Goal: Check status: Check status

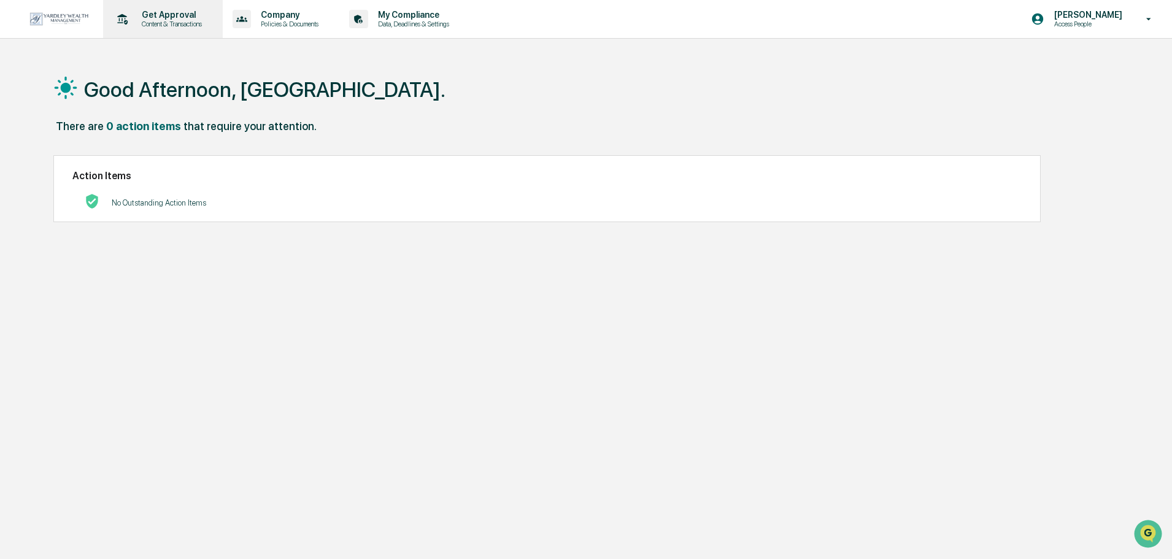
click at [197, 26] on p "Content & Transactions" at bounding box center [170, 24] width 76 height 9
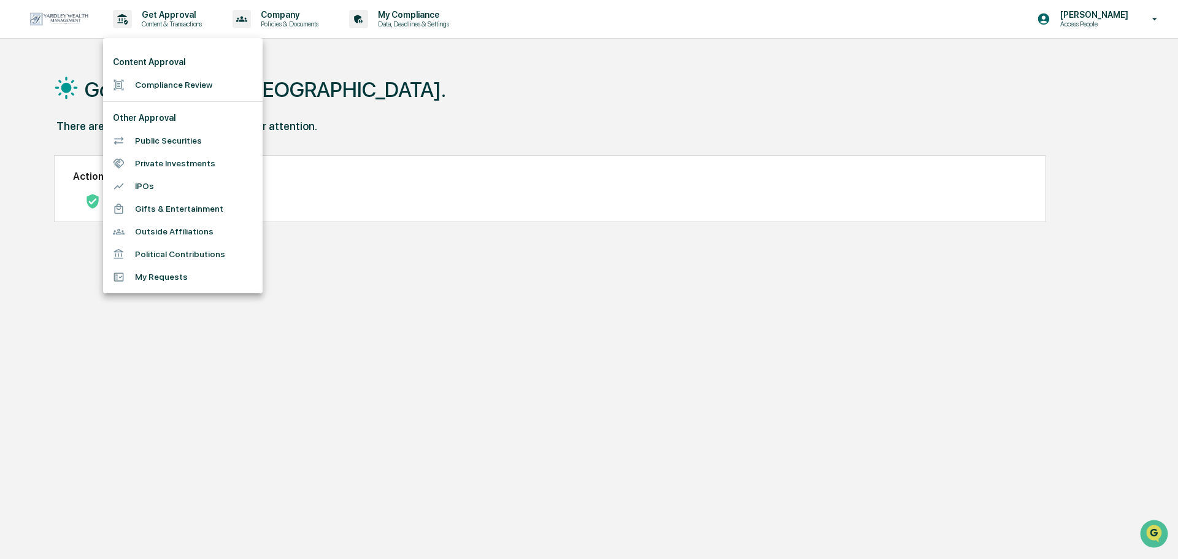
click at [354, 120] on div at bounding box center [589, 279] width 1178 height 559
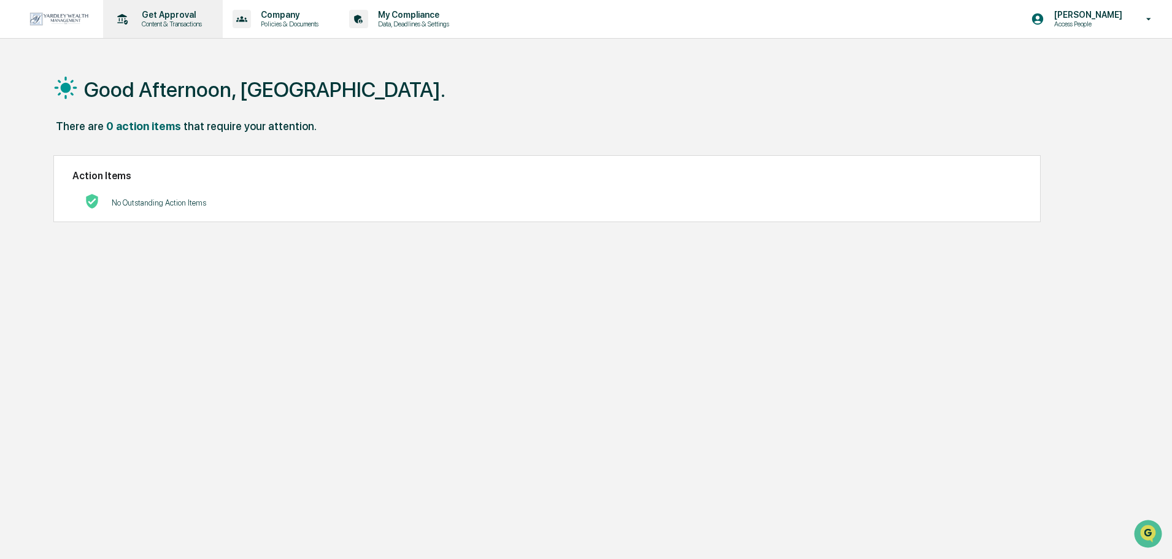
click at [177, 25] on p "Content & Transactions" at bounding box center [170, 24] width 76 height 9
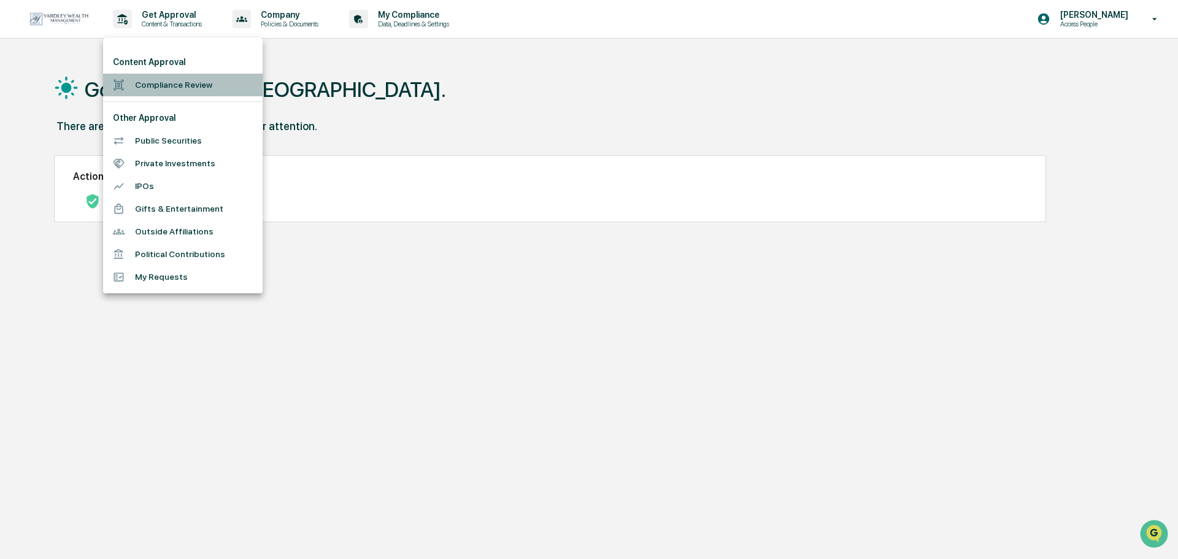
click at [170, 87] on li "Compliance Review" at bounding box center [183, 85] width 160 height 23
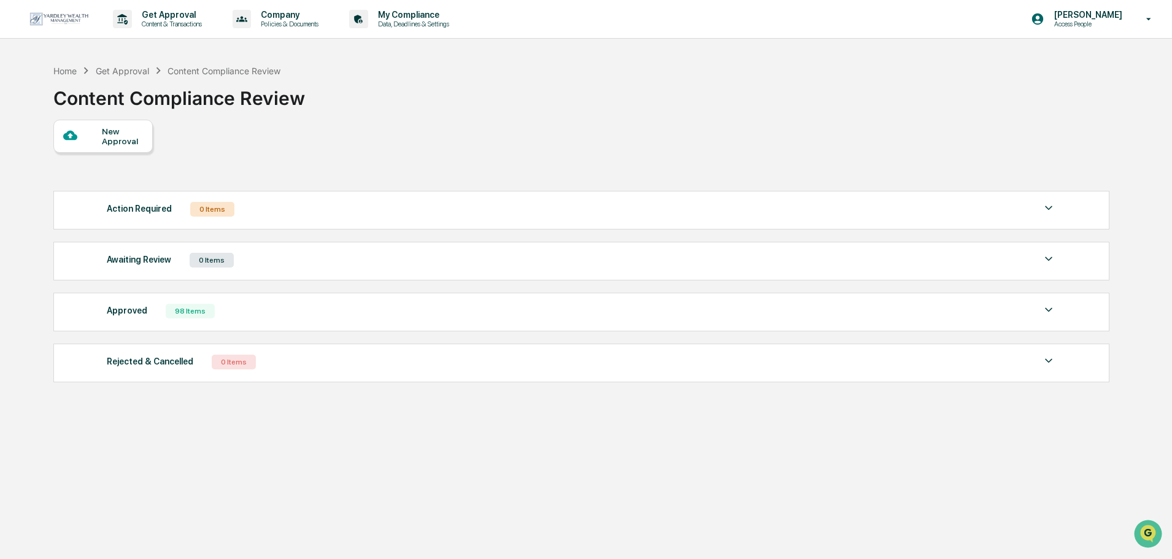
click at [256, 268] on div "Awaiting Review 0 Items" at bounding box center [581, 260] width 949 height 17
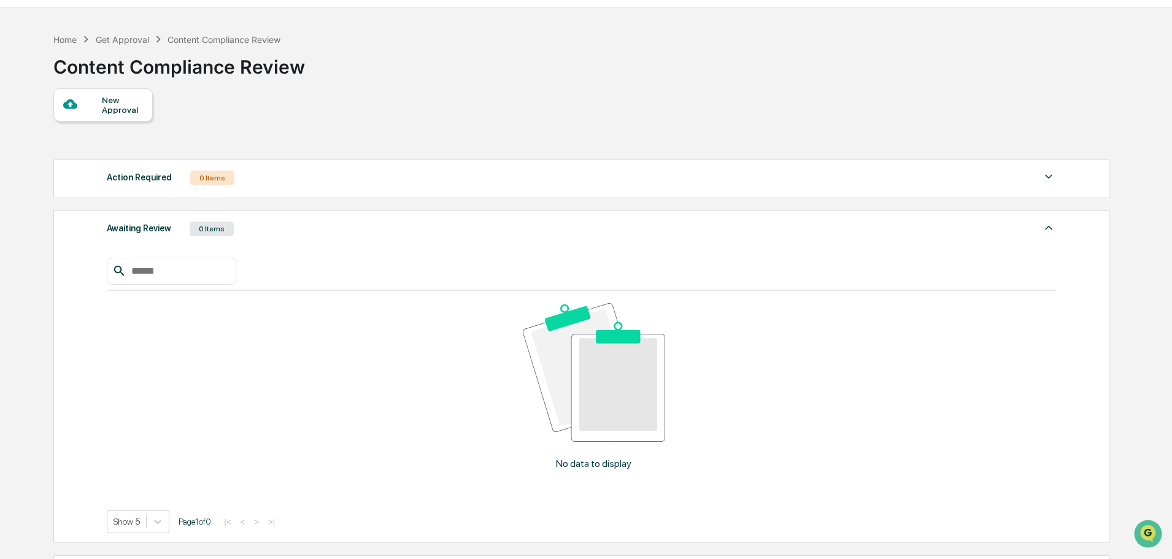
scroll to position [61, 0]
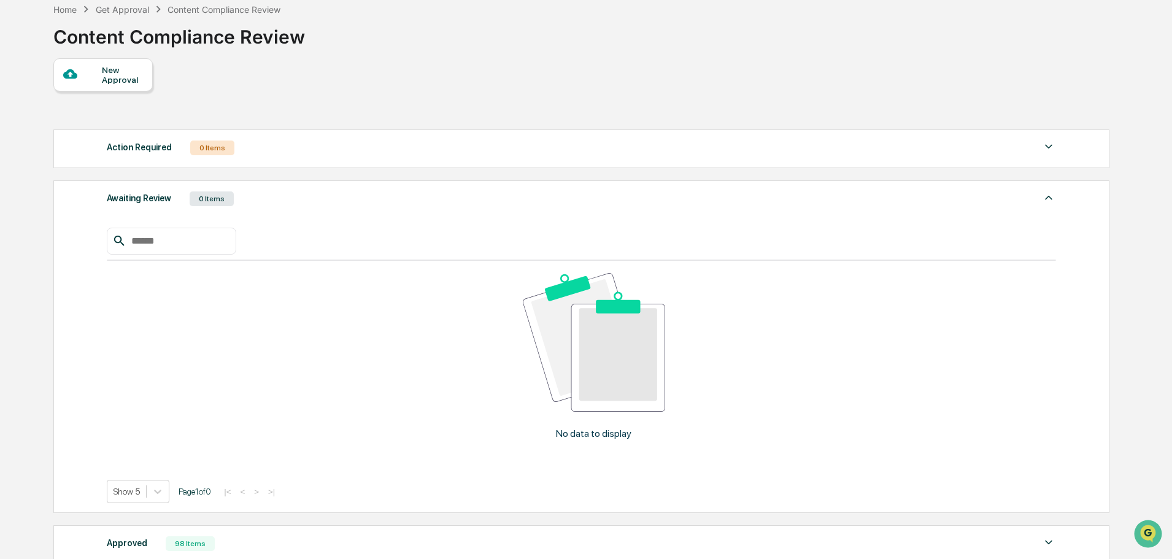
click at [234, 201] on div "Awaiting Review 0 Items" at bounding box center [581, 198] width 949 height 17
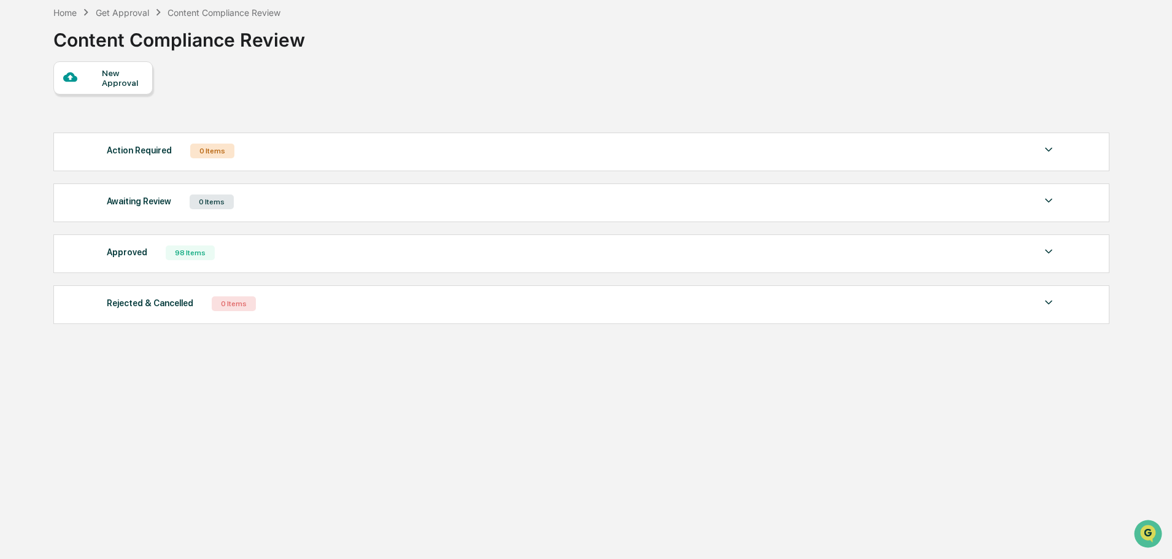
click at [252, 256] on div "Approved 98 Items" at bounding box center [581, 252] width 949 height 17
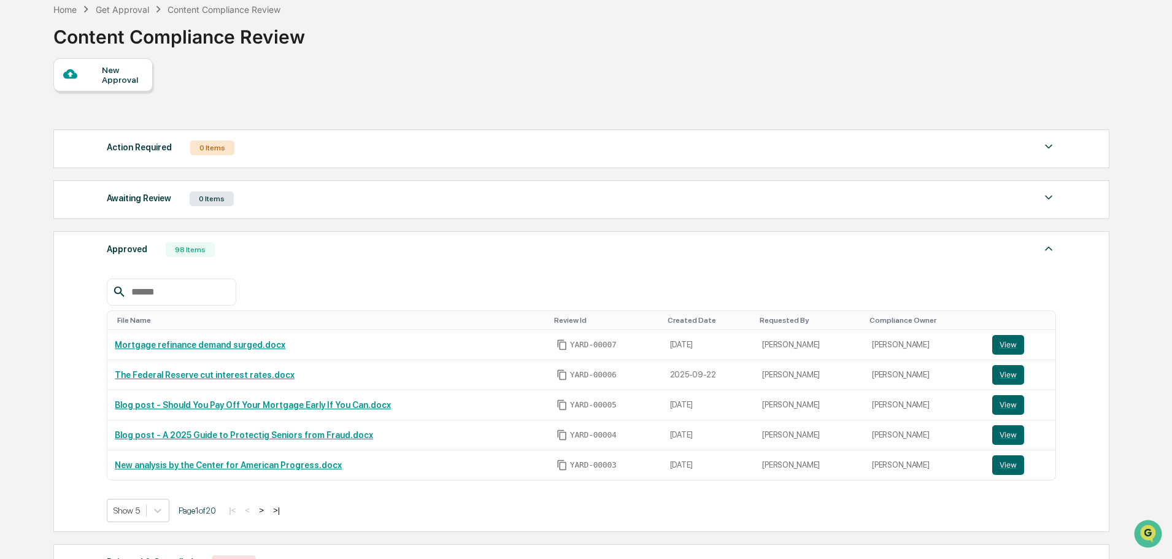
click at [267, 507] on button ">" at bounding box center [261, 510] width 12 height 10
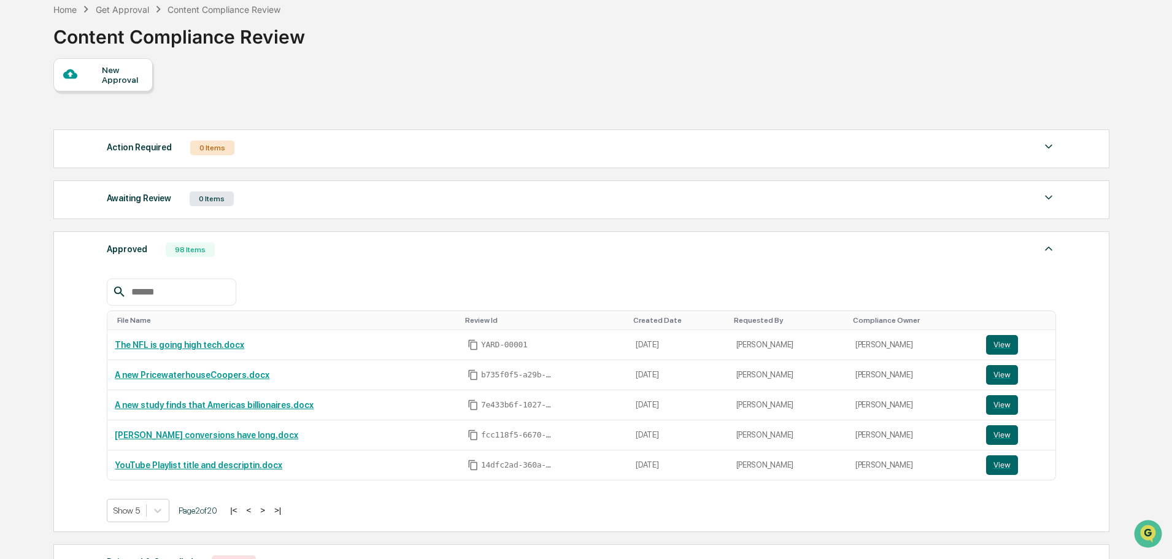
click at [267, 507] on button ">" at bounding box center [262, 510] width 12 height 10
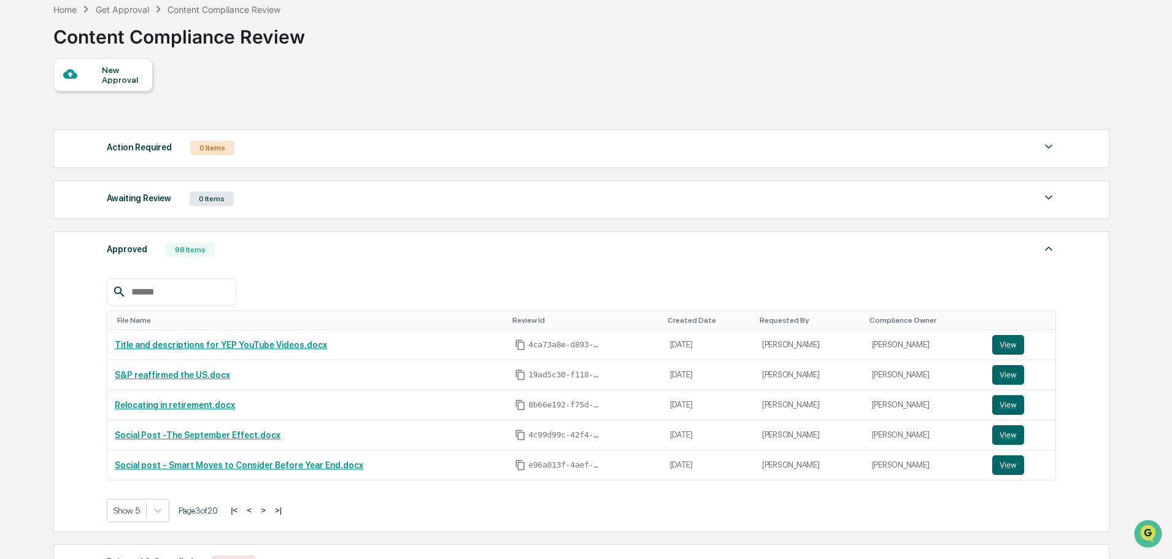
click at [267, 507] on button ">" at bounding box center [263, 510] width 12 height 10
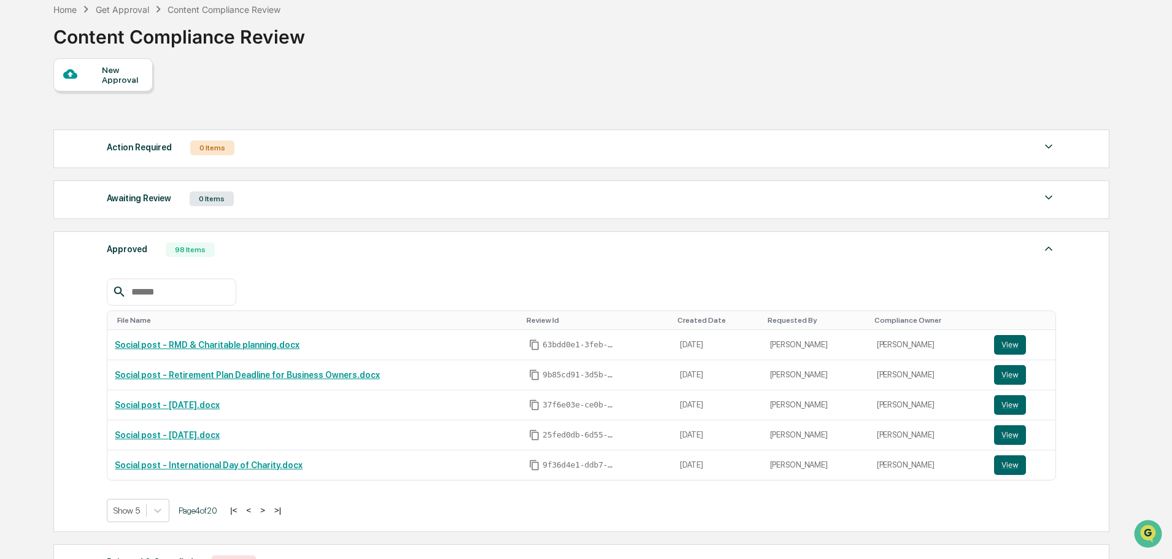
click at [267, 507] on button ">" at bounding box center [262, 510] width 12 height 10
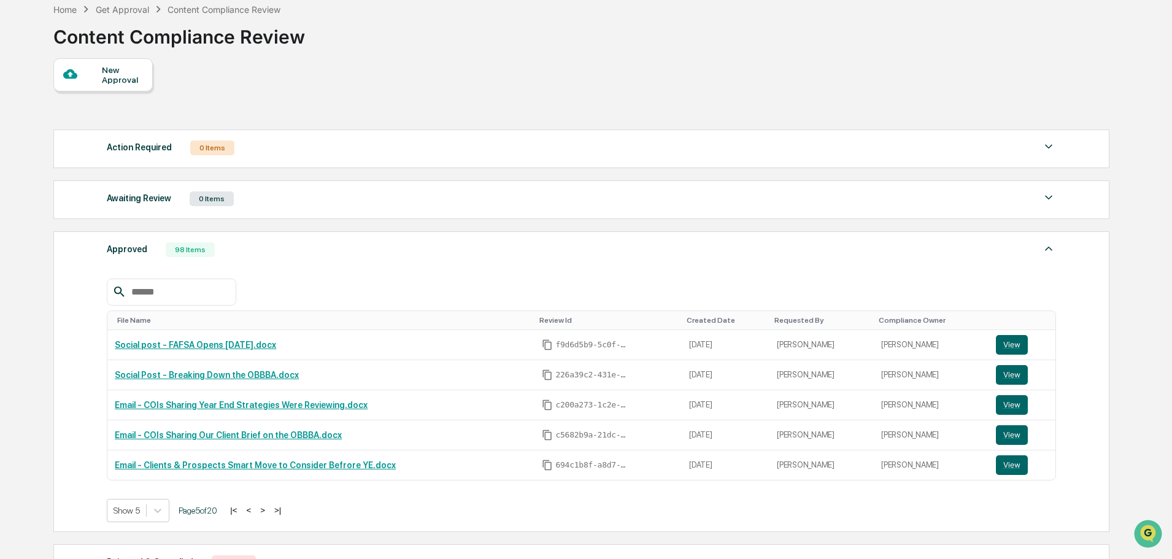
click at [267, 507] on button ">" at bounding box center [262, 510] width 12 height 10
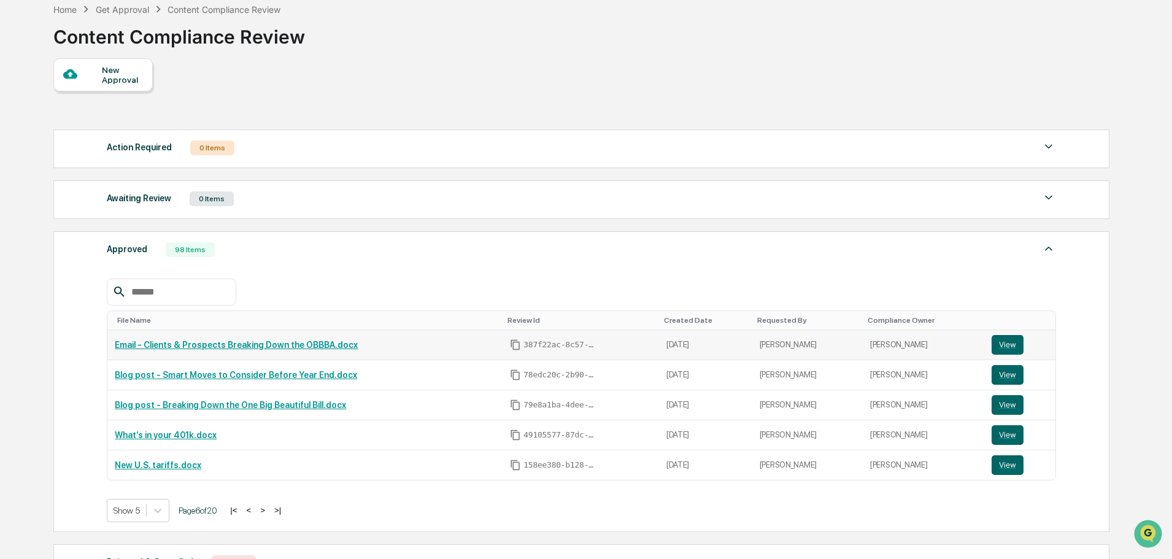
scroll to position [0, 0]
